Goal: Task Accomplishment & Management: Complete application form

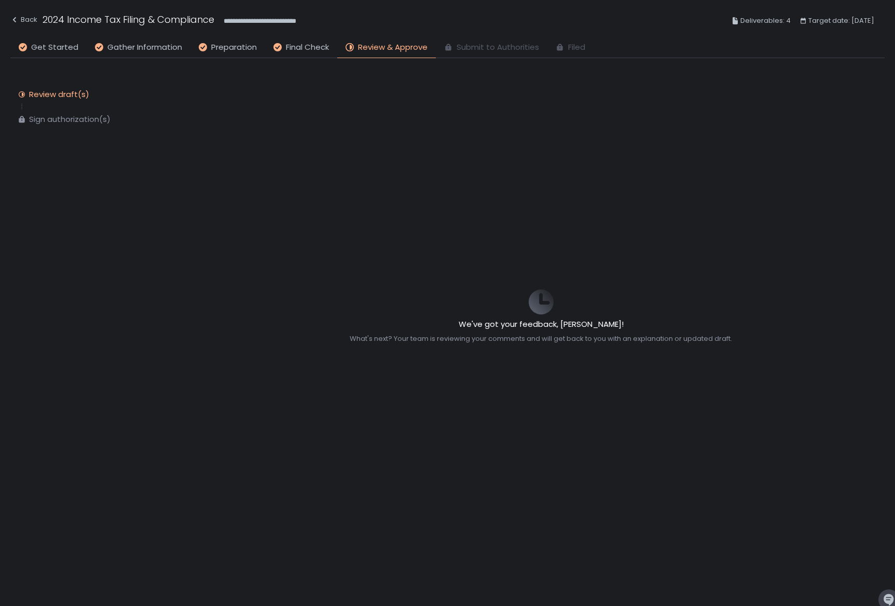
click at [84, 121] on div "Sign authorization(s)" at bounding box center [69, 119] width 81 height 10
click at [59, 92] on div "Review draft(s)" at bounding box center [59, 94] width 60 height 10
drag, startPoint x: 59, startPoint y: 92, endPoint x: 68, endPoint y: 88, distance: 10.0
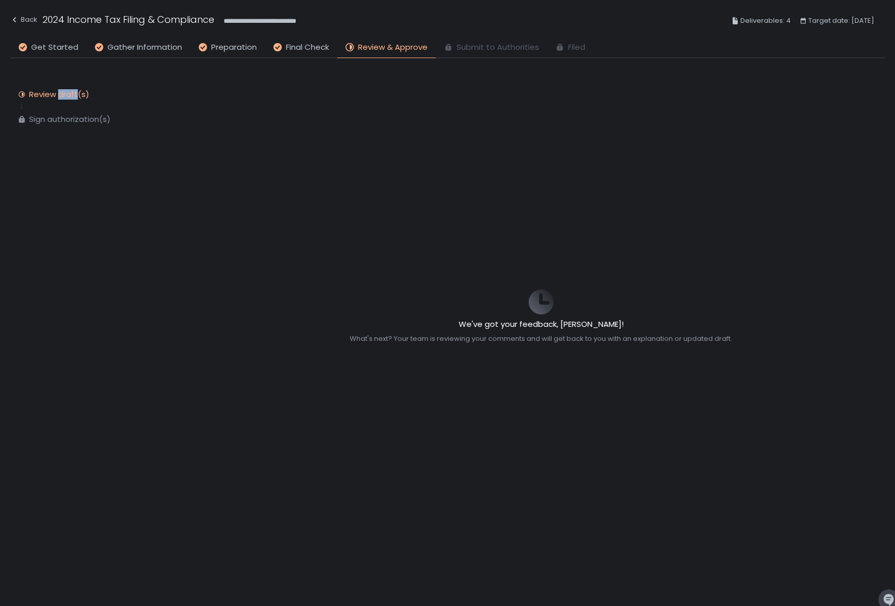
click at [59, 92] on div "Review draft(s)" at bounding box center [59, 94] width 60 height 10
click at [405, 50] on span "Review & Approve" at bounding box center [393, 48] width 70 height 12
click at [402, 44] on span "Review & Approve" at bounding box center [393, 48] width 70 height 12
